Goal: Navigation & Orientation: Find specific page/section

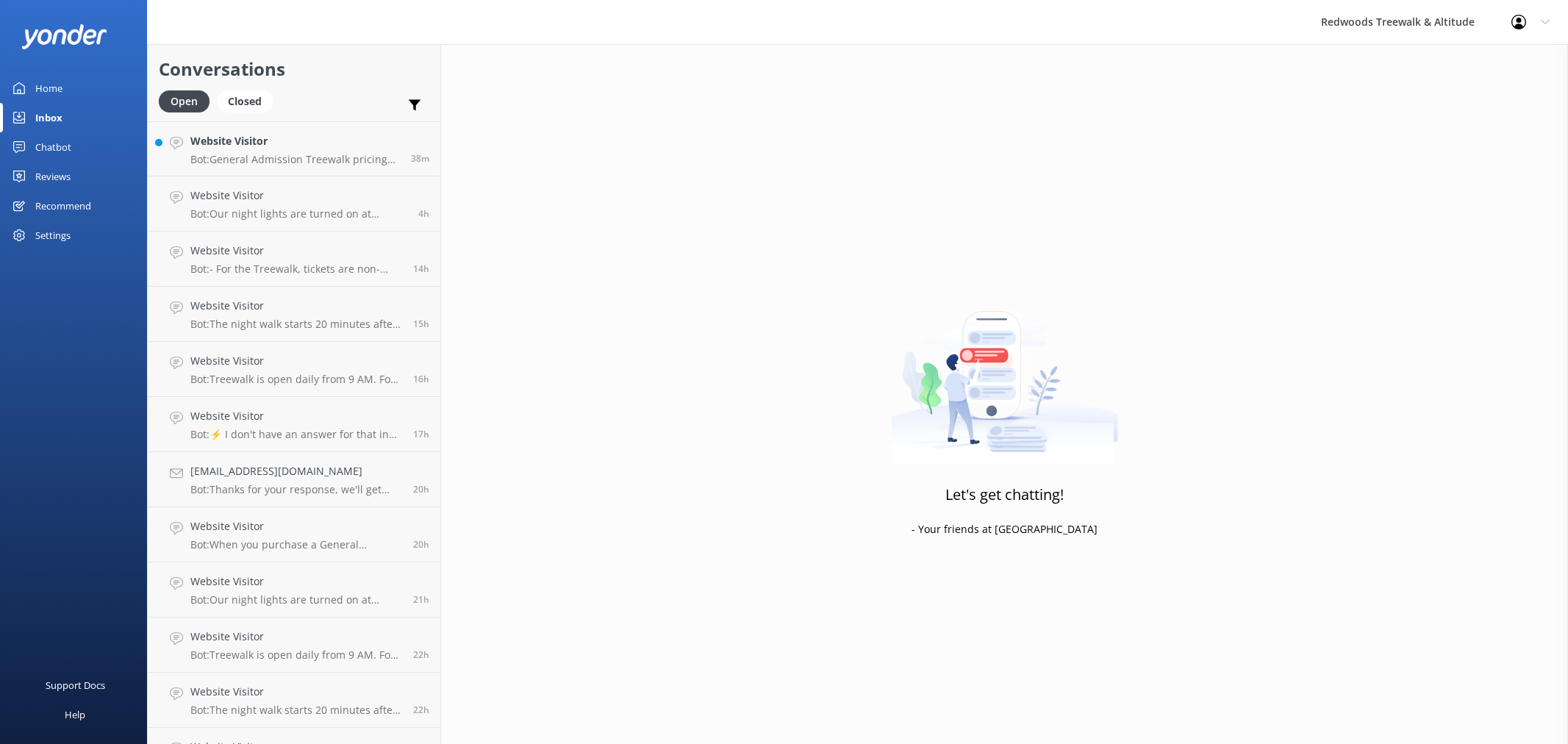
click at [272, 170] on link "Website Visitor Bot: General Admission Treewalk pricing starts at $42 for adult…" at bounding box center [294, 148] width 293 height 55
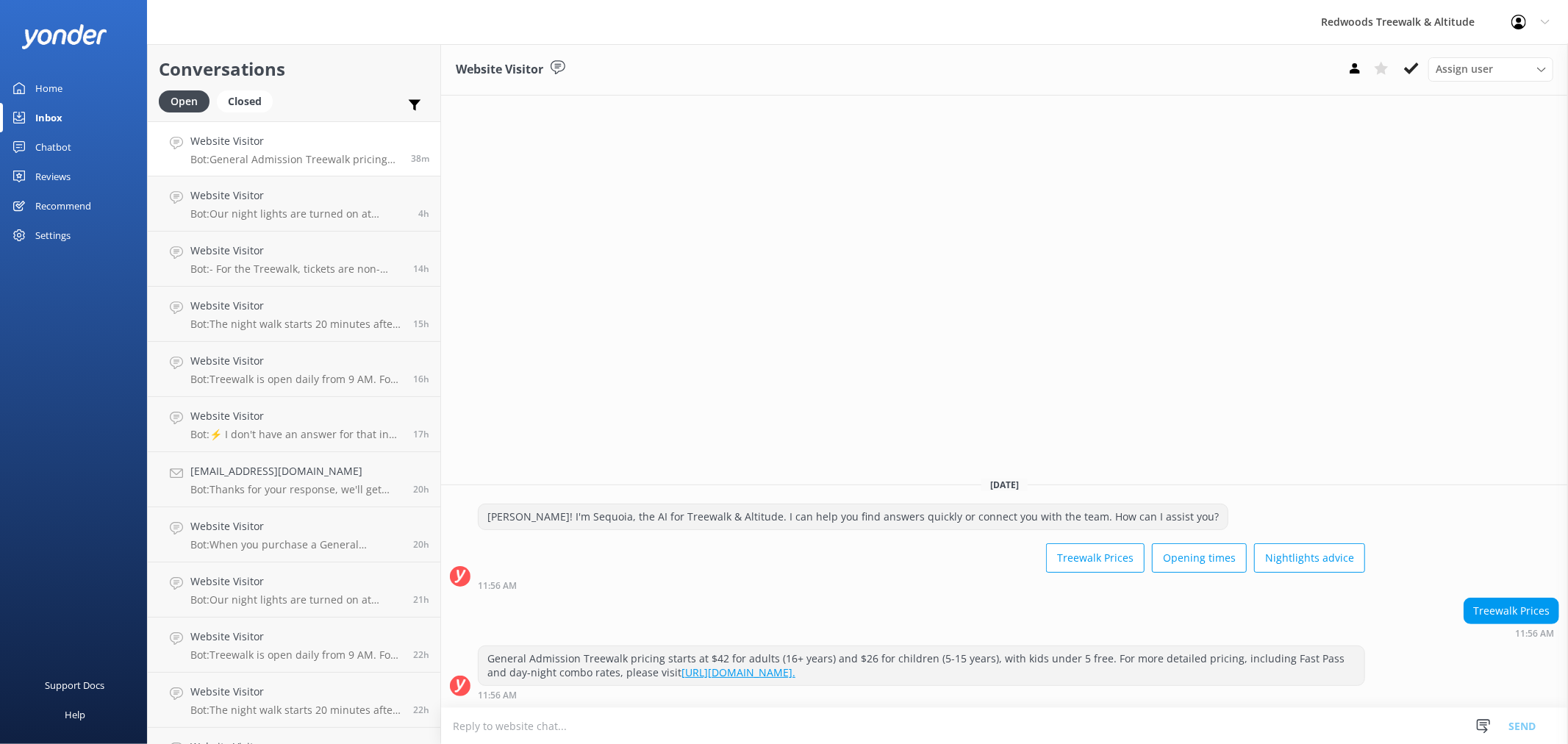
click at [101, 81] on link "Home" at bounding box center [73, 88] width 147 height 29
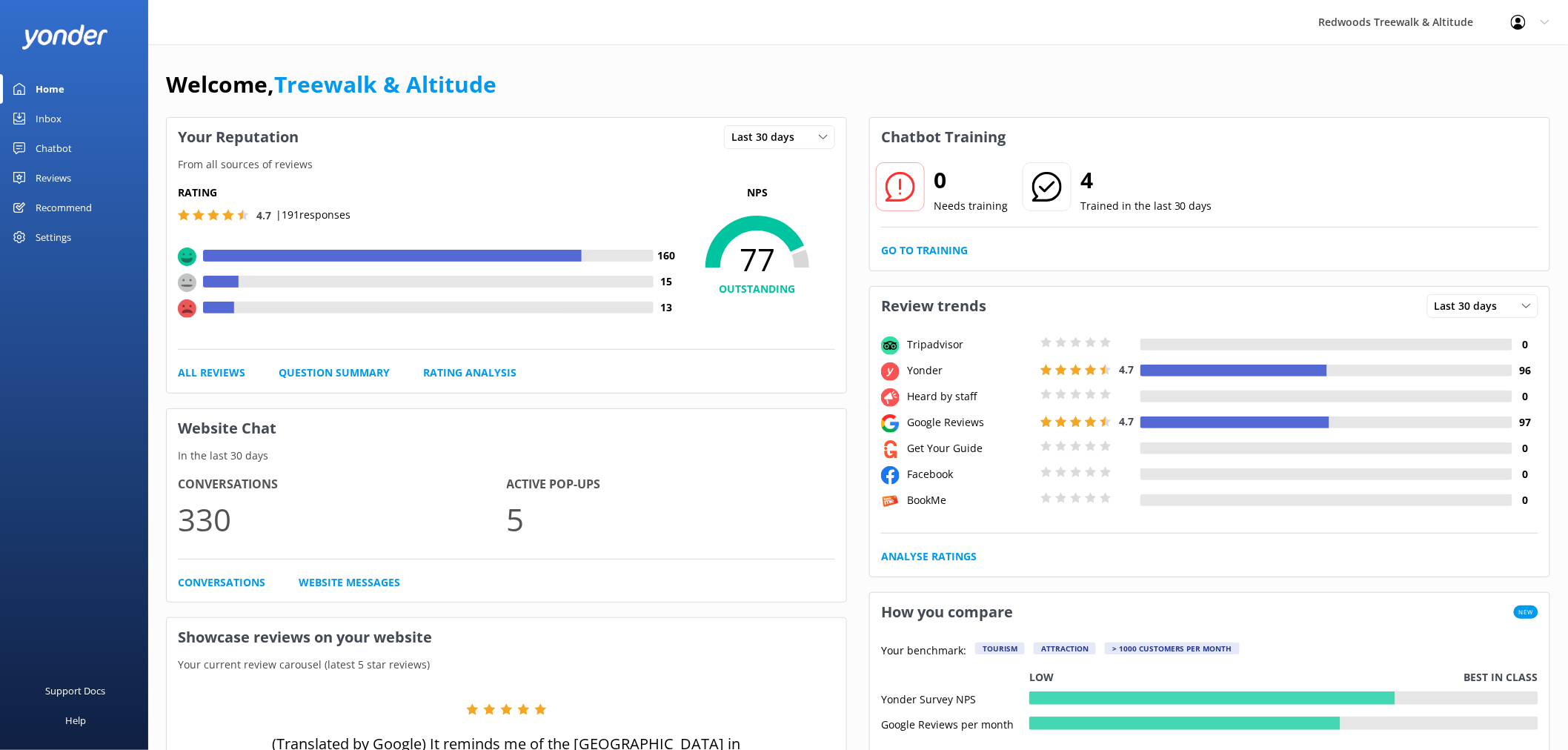
click at [43, 181] on div "Reviews" at bounding box center [53, 177] width 36 height 29
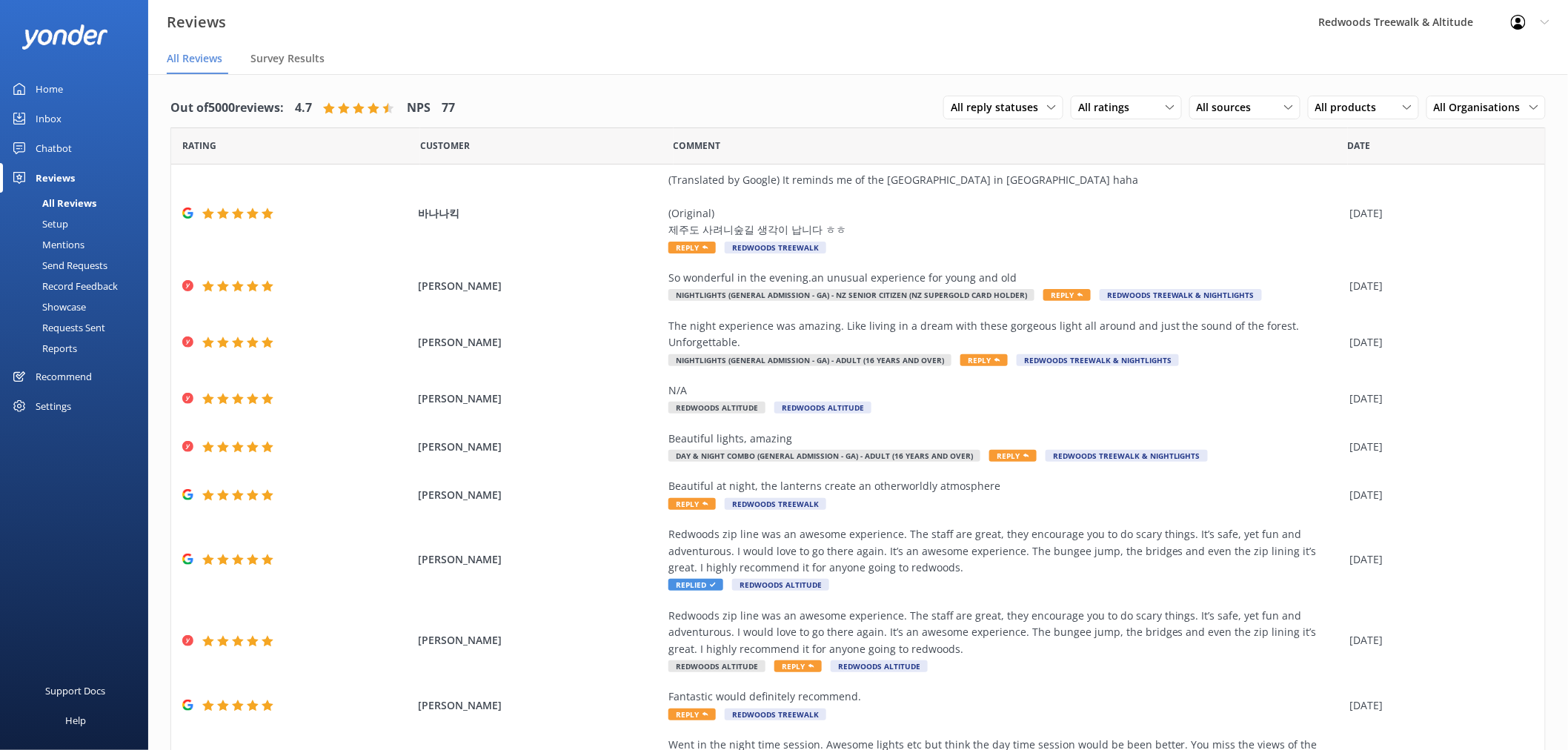
click at [71, 117] on link "Inbox" at bounding box center [74, 118] width 148 height 29
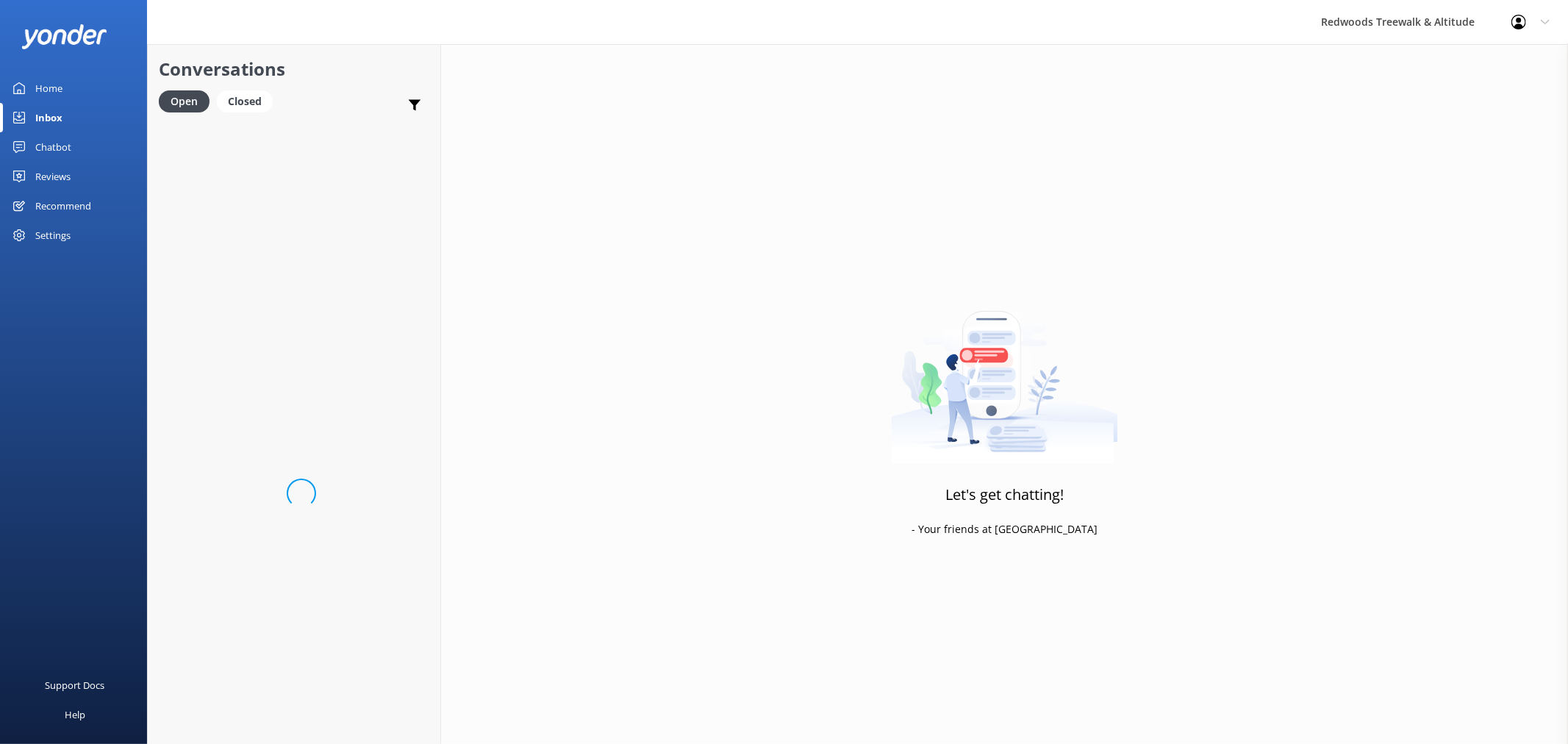
click at [71, 116] on link "Inbox" at bounding box center [73, 117] width 147 height 29
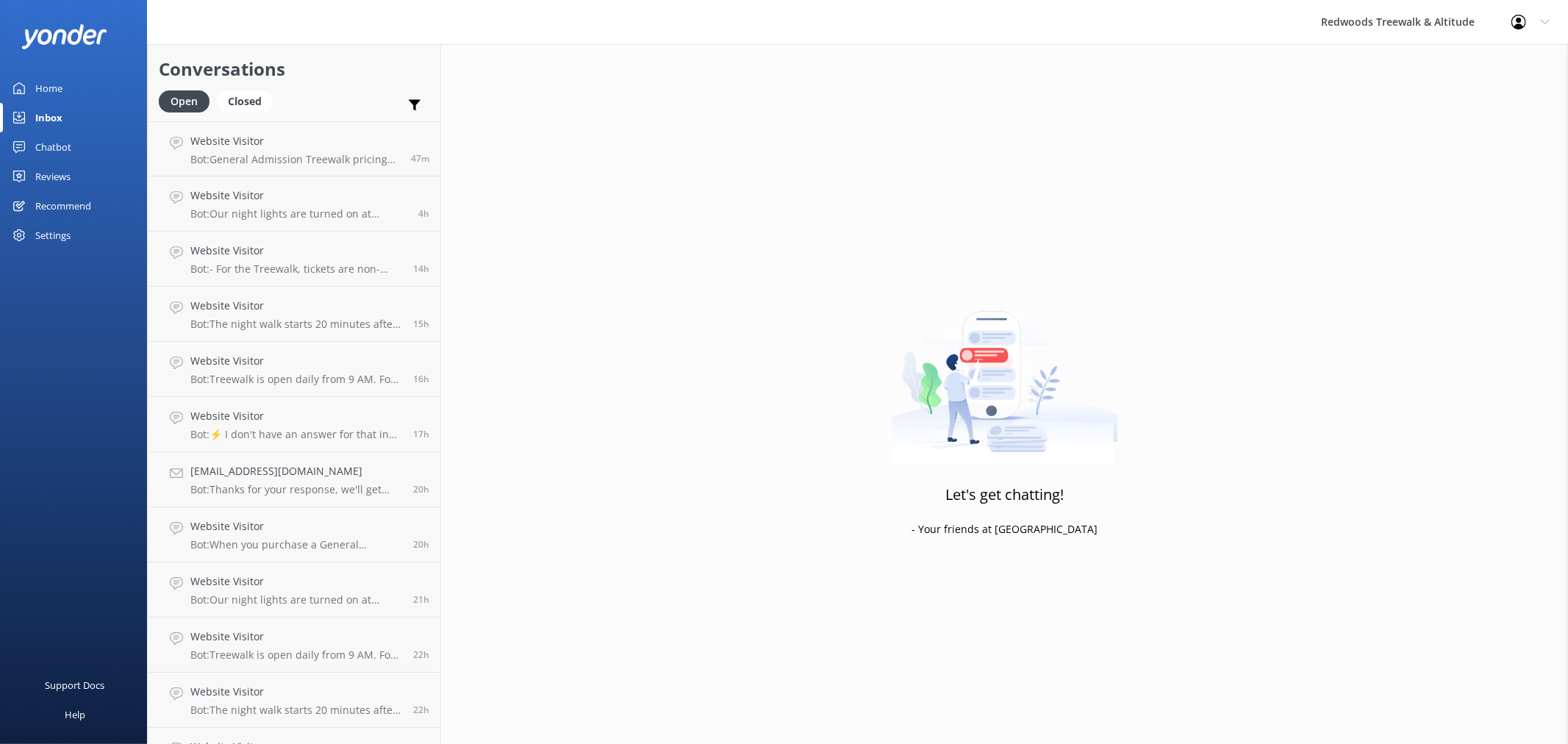
click at [66, 185] on div "Reviews" at bounding box center [53, 176] width 35 height 29
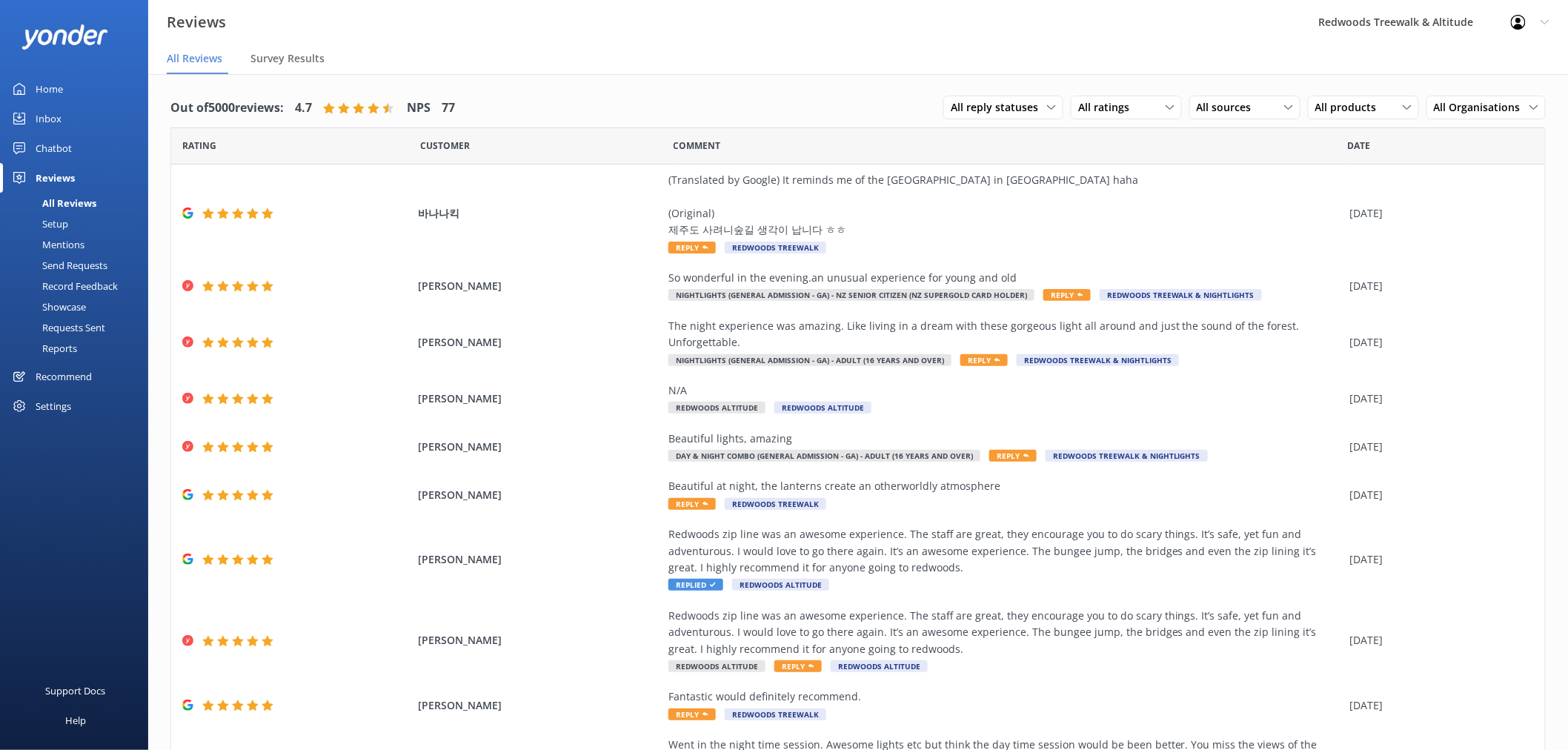
click at [93, 87] on link "Home" at bounding box center [74, 89] width 148 height 29
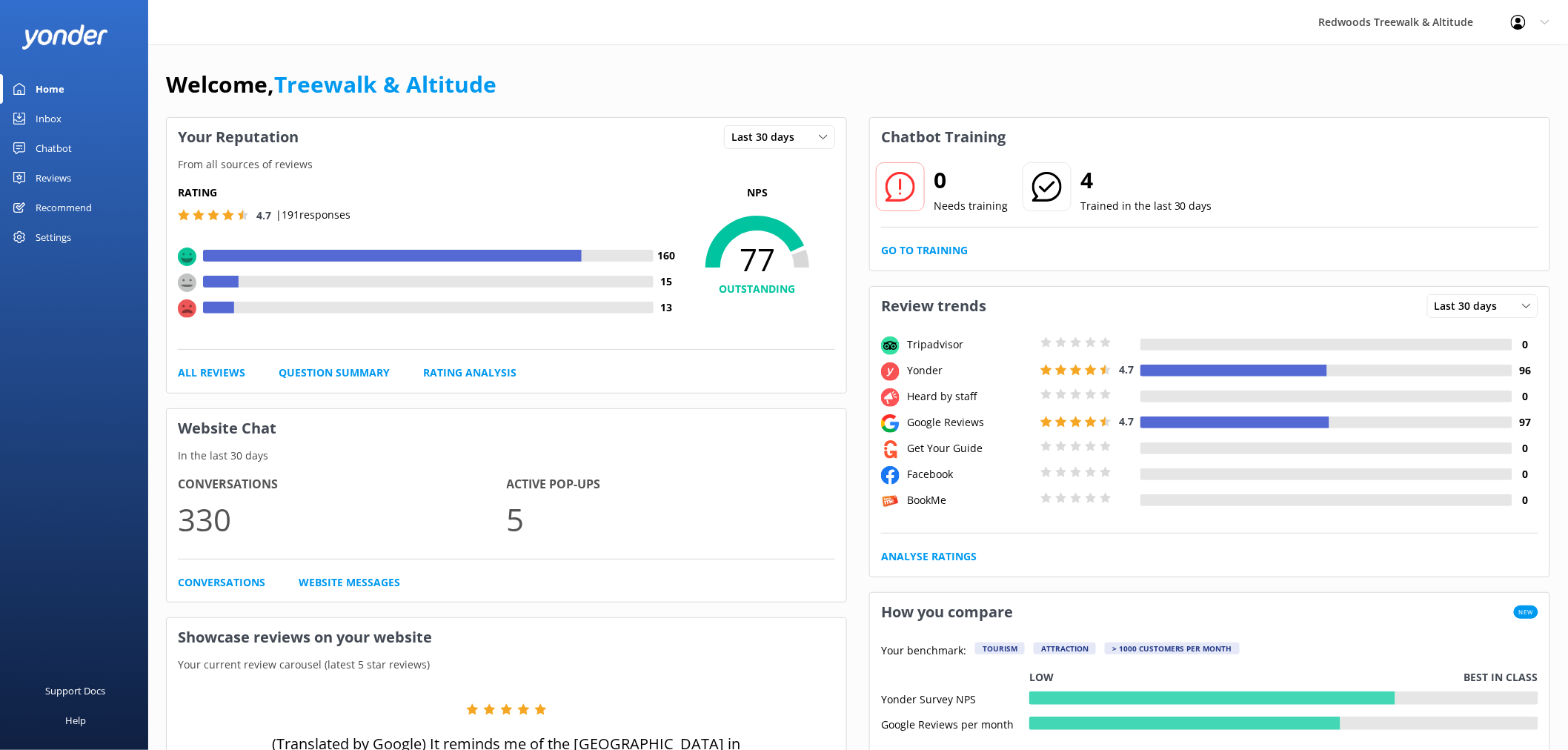
click at [64, 169] on div "Reviews" at bounding box center [53, 177] width 36 height 29
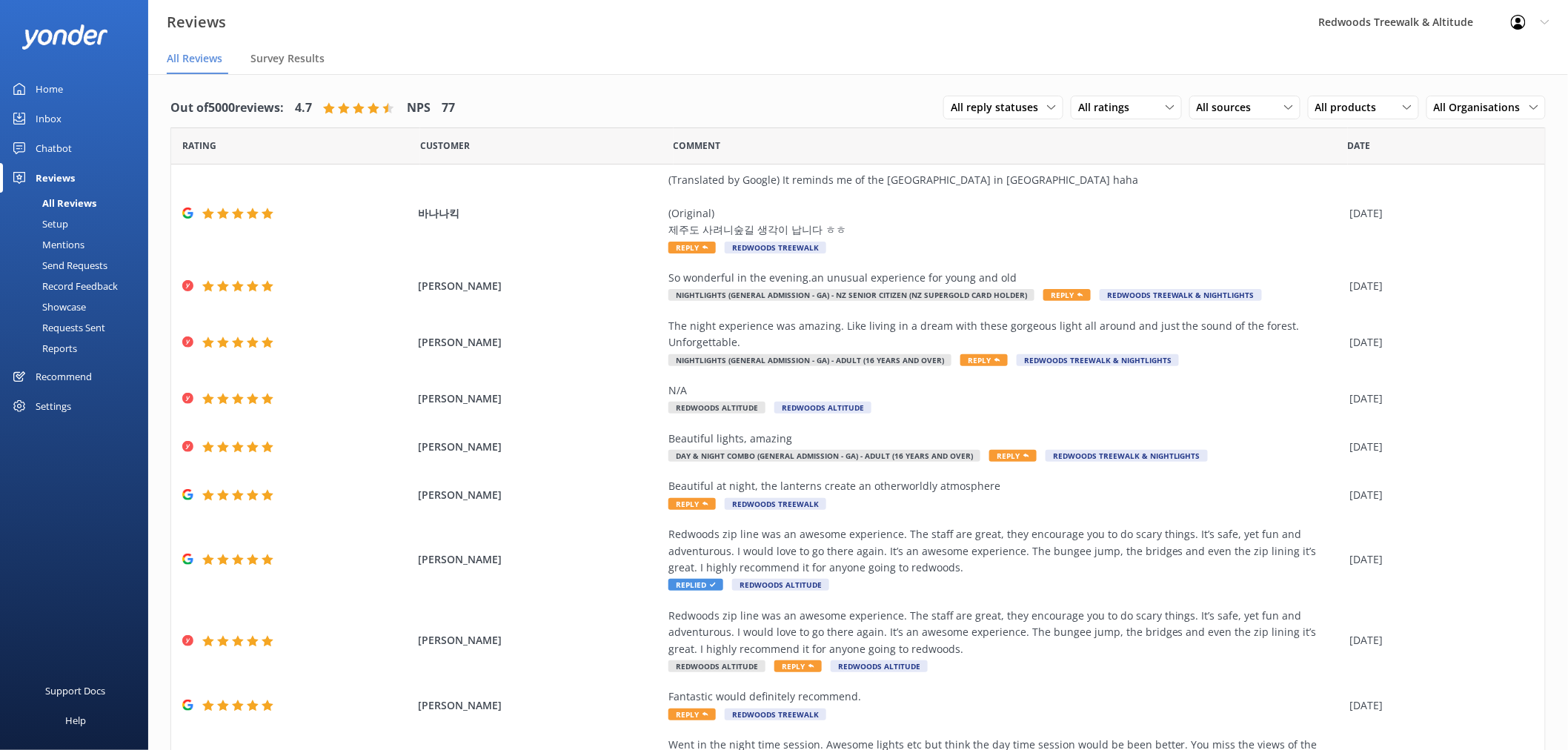
click at [73, 112] on link "Inbox" at bounding box center [74, 118] width 148 height 29
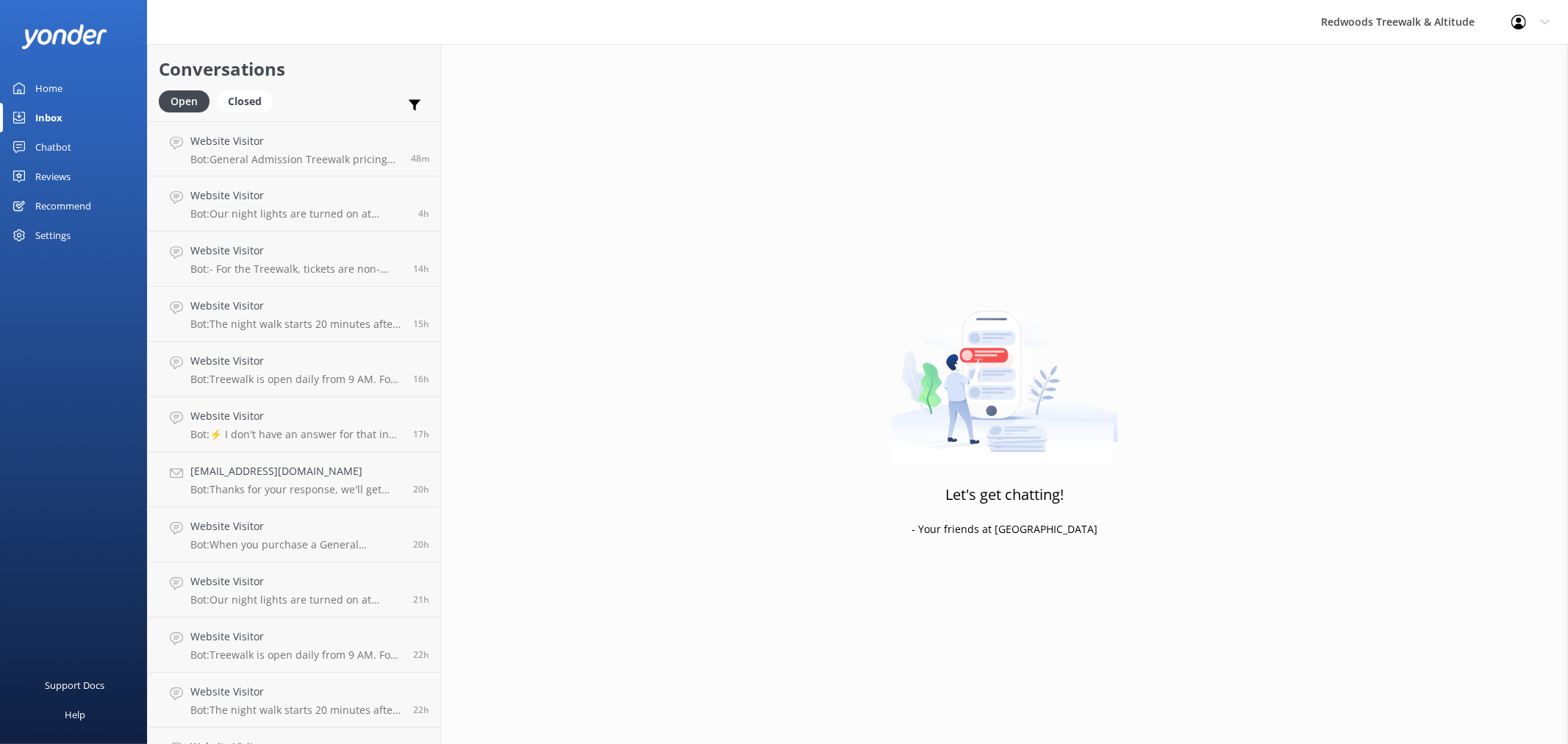
click at [82, 178] on link "Reviews" at bounding box center [73, 176] width 147 height 29
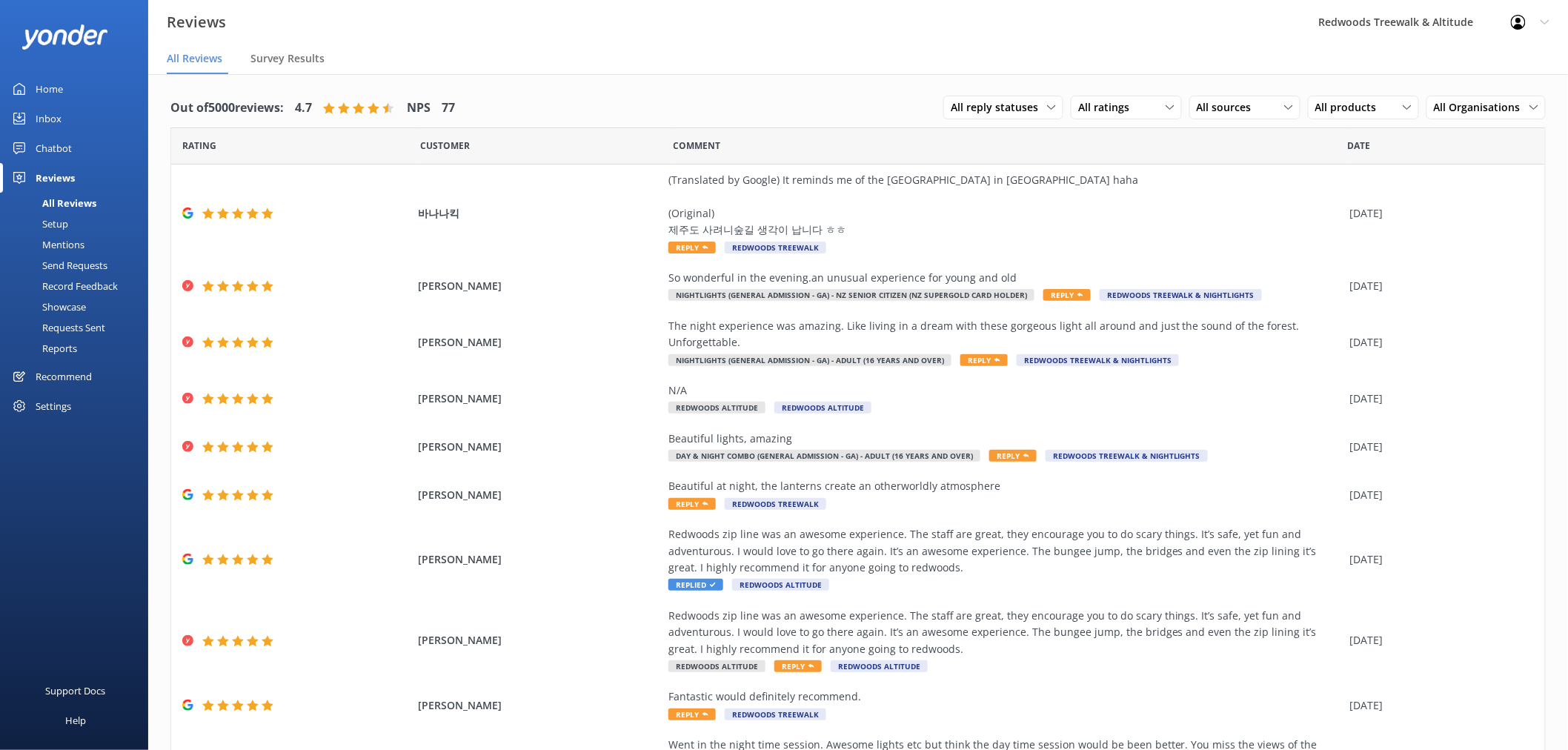
click at [108, 120] on link "Inbox" at bounding box center [74, 118] width 148 height 29
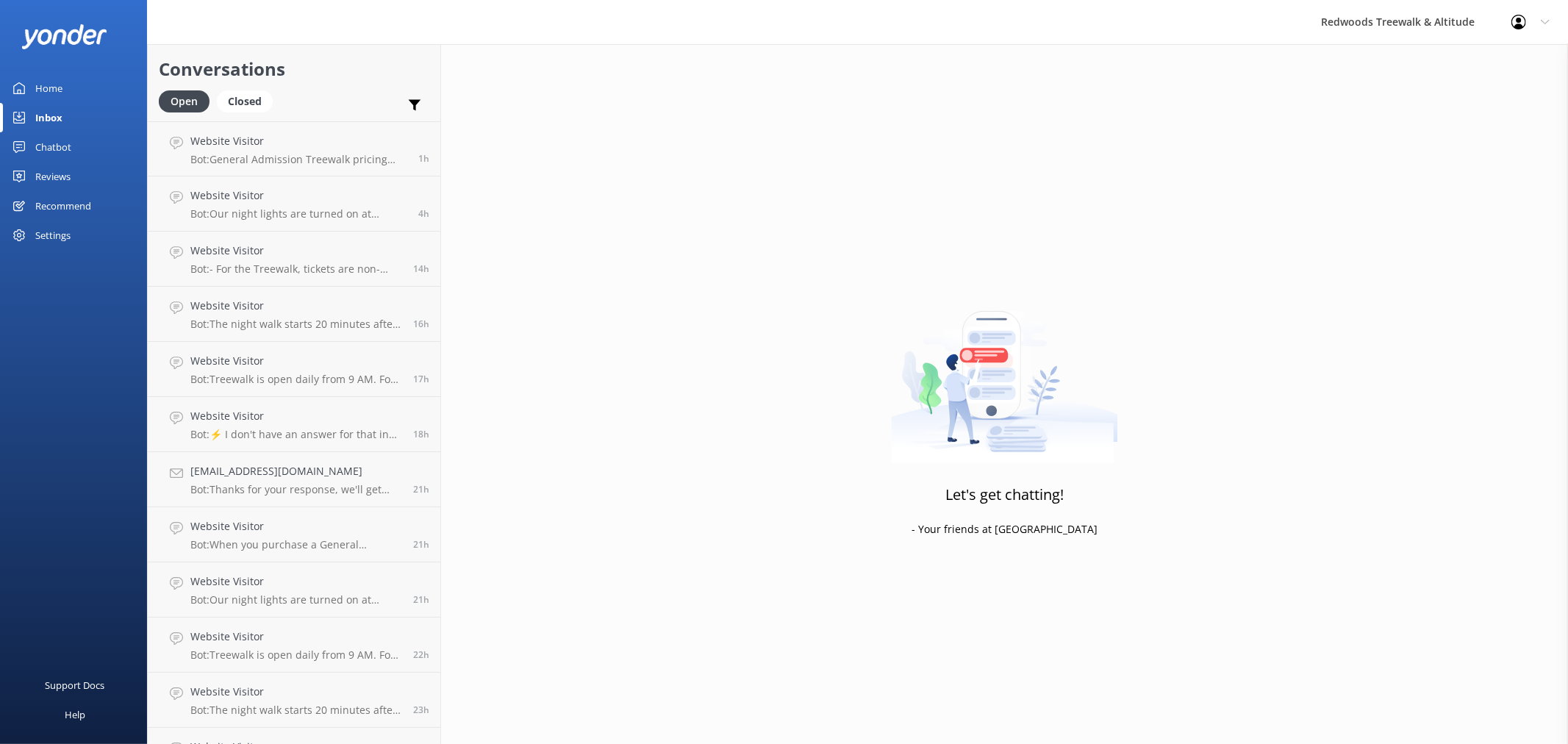
click at [59, 170] on div "Reviews" at bounding box center [53, 176] width 35 height 29
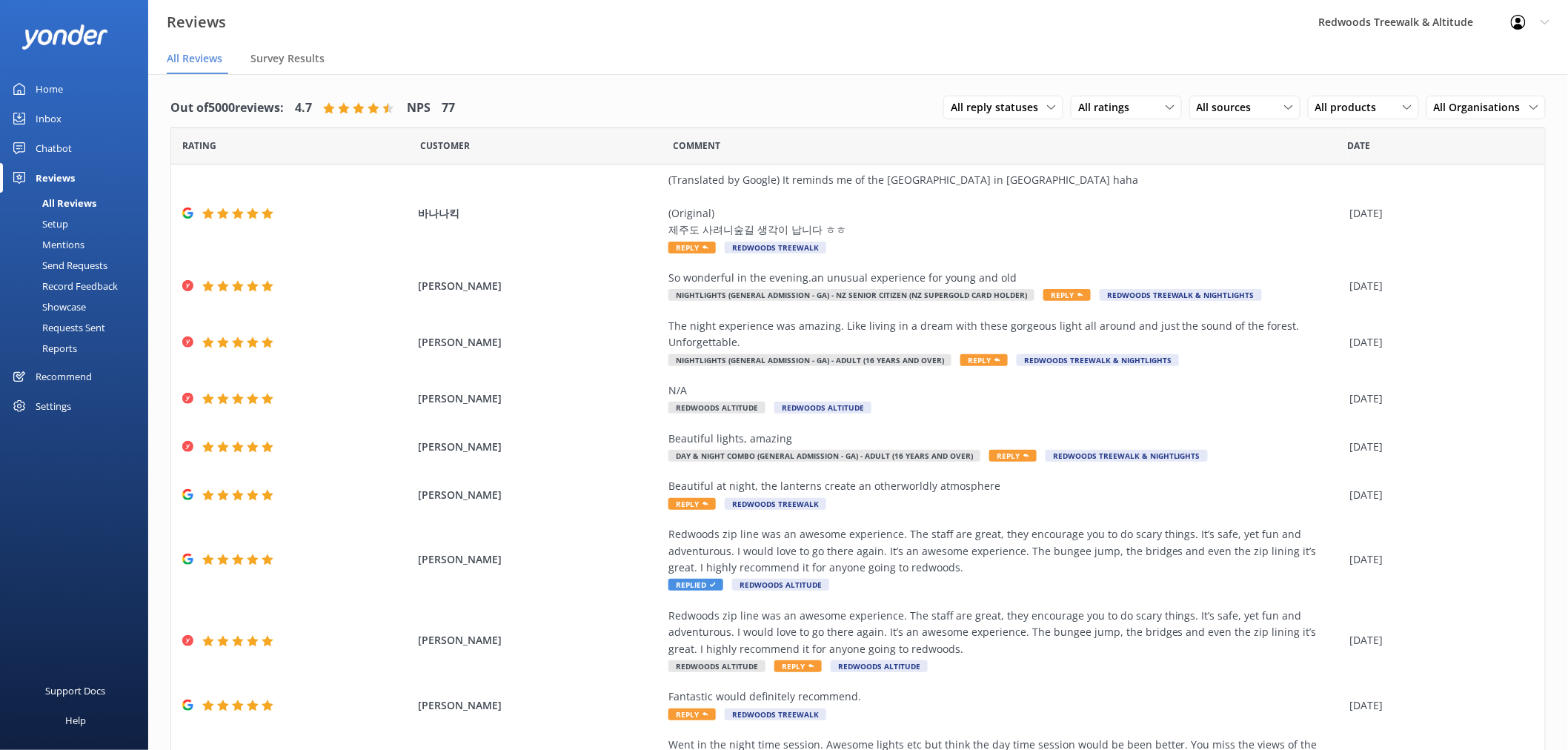
click at [75, 89] on link "Home" at bounding box center [74, 89] width 148 height 29
